Goal: Find specific page/section: Find specific page/section

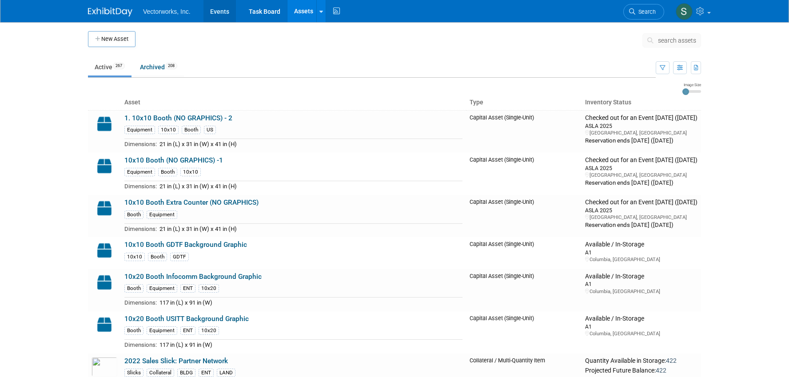
click at [214, 10] on link "Events" at bounding box center [219, 11] width 32 height 22
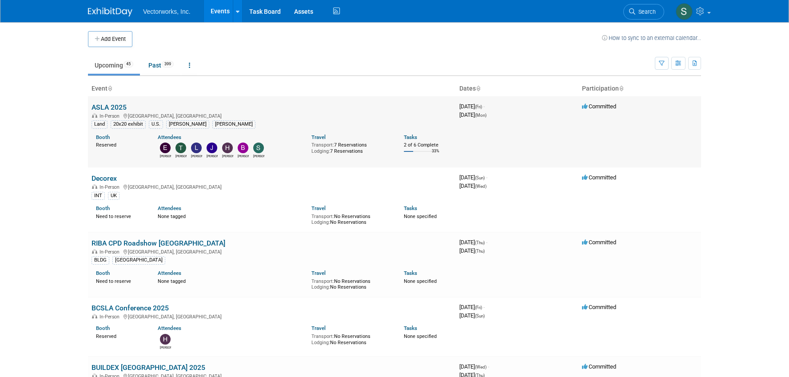
click at [111, 107] on link "ASLA 2025" at bounding box center [108, 107] width 35 height 8
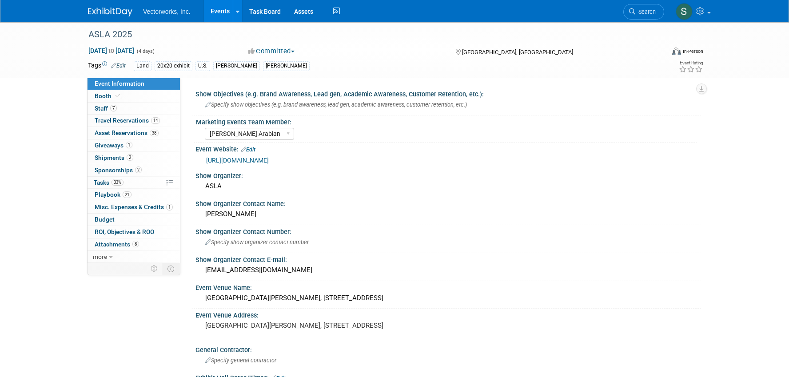
select select "Tania Arabian"
click at [112, 195] on span "Playbook 21" at bounding box center [113, 194] width 37 height 7
